Goal: Use online tool/utility

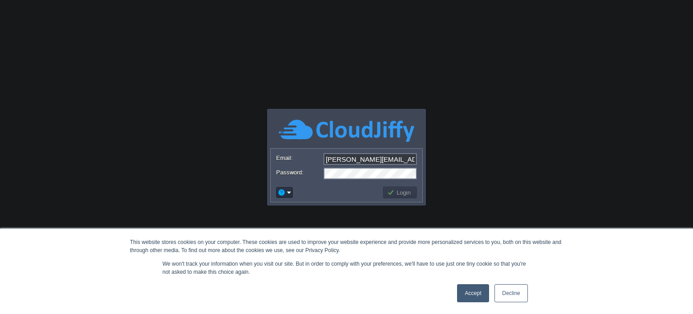
click at [406, 190] on button "Login" at bounding box center [400, 192] width 26 height 8
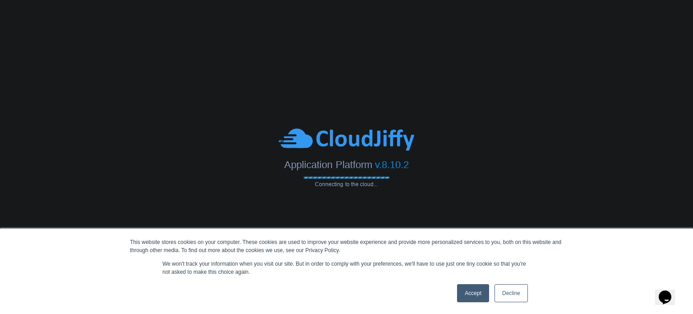
click at [504, 294] on link "Decline" at bounding box center [511, 293] width 33 height 18
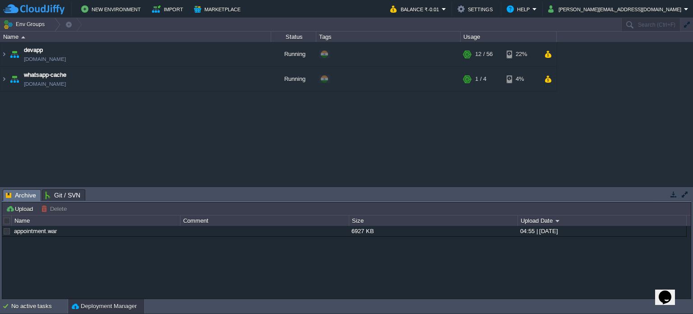
click at [671, 197] on button "button" at bounding box center [674, 194] width 8 height 8
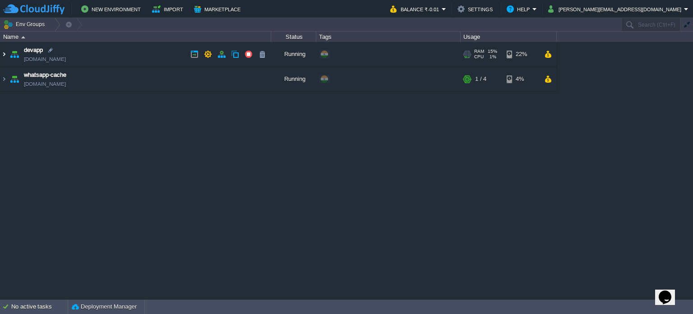
click at [2, 56] on img at bounding box center [3, 54] width 7 height 24
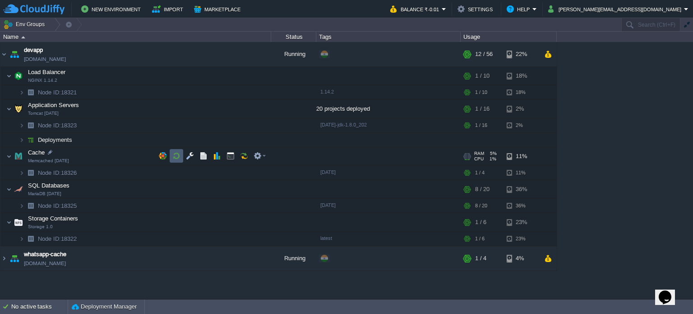
click at [179, 157] on button "button" at bounding box center [176, 156] width 8 height 8
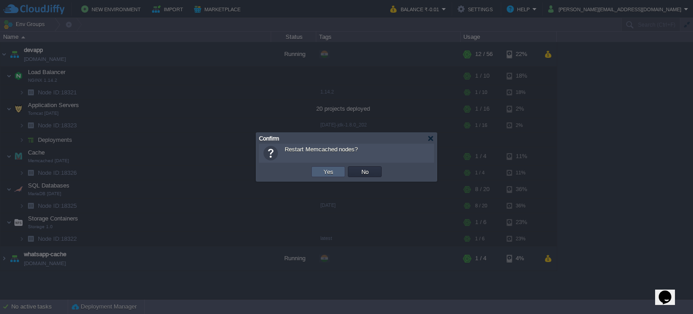
click at [327, 169] on button "Yes" at bounding box center [328, 171] width 15 height 8
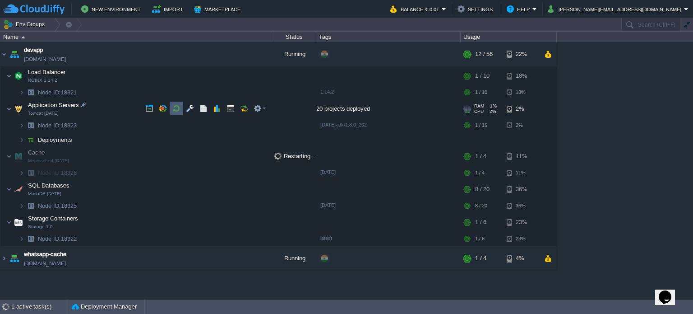
click at [175, 110] on button "button" at bounding box center [176, 108] width 8 height 8
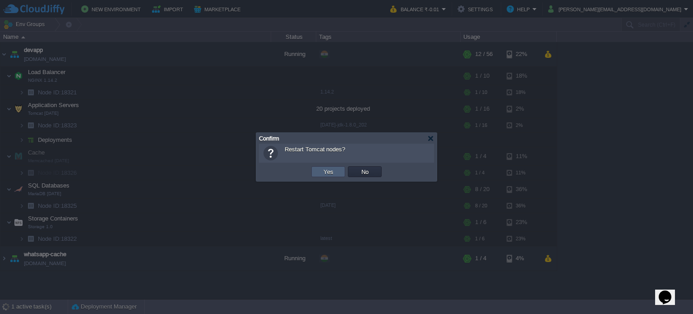
click at [335, 171] on button "Yes" at bounding box center [328, 171] width 15 height 8
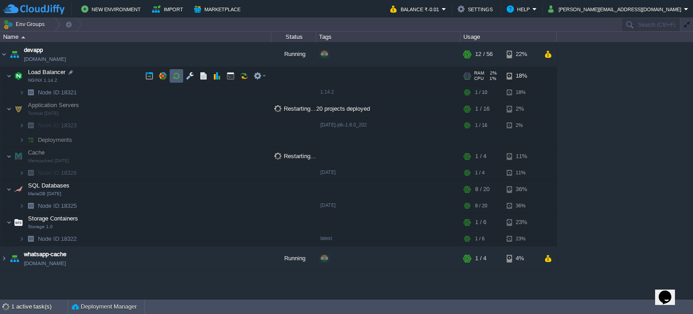
click at [175, 75] on button "button" at bounding box center [176, 76] width 8 height 8
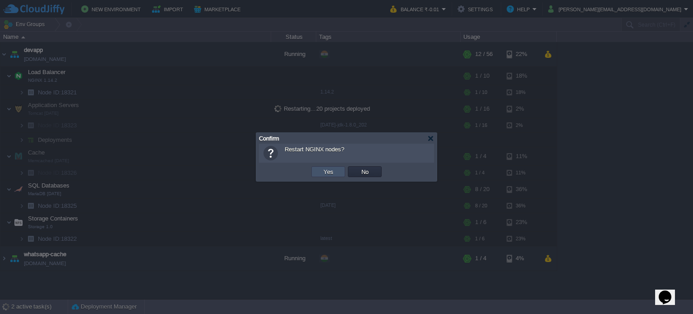
click at [325, 170] on button "Yes" at bounding box center [328, 171] width 15 height 8
